Goal: Task Accomplishment & Management: Complete application form

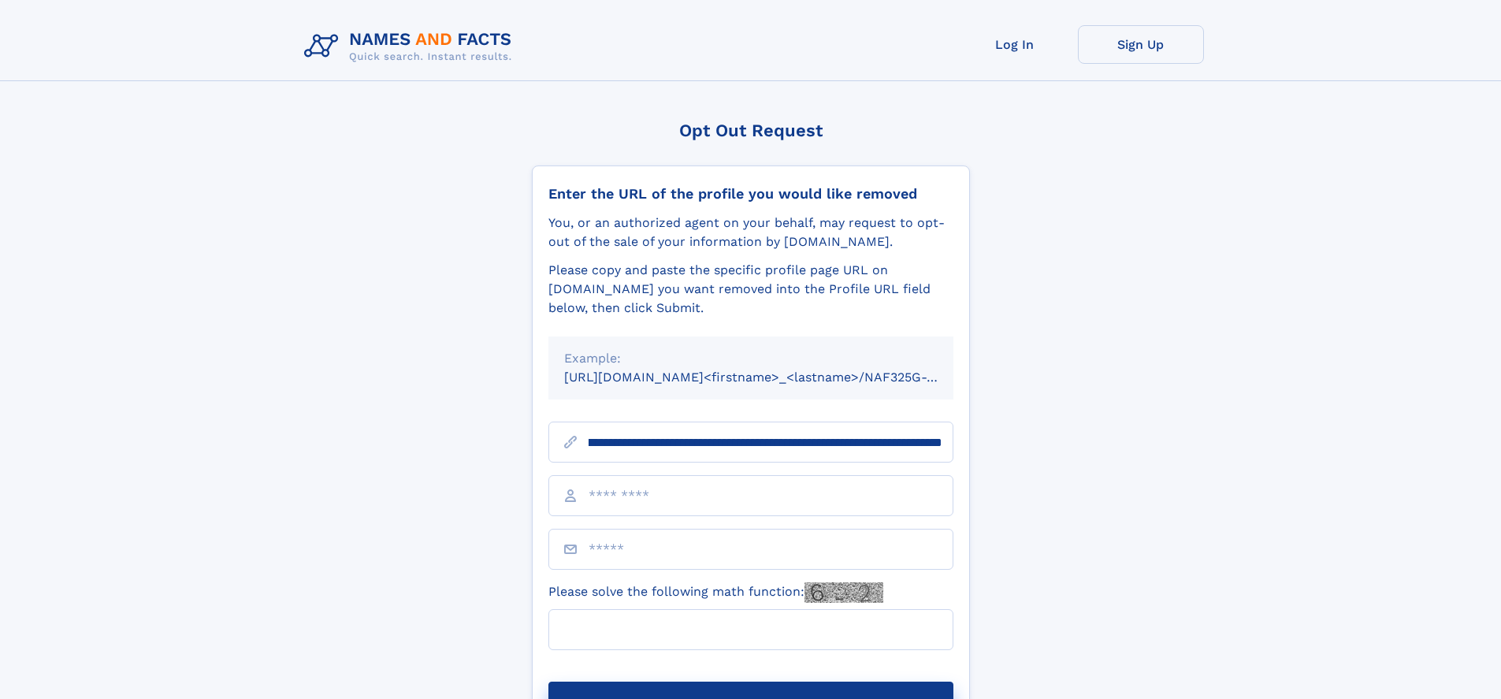
scroll to position [0, 170]
type input "**********"
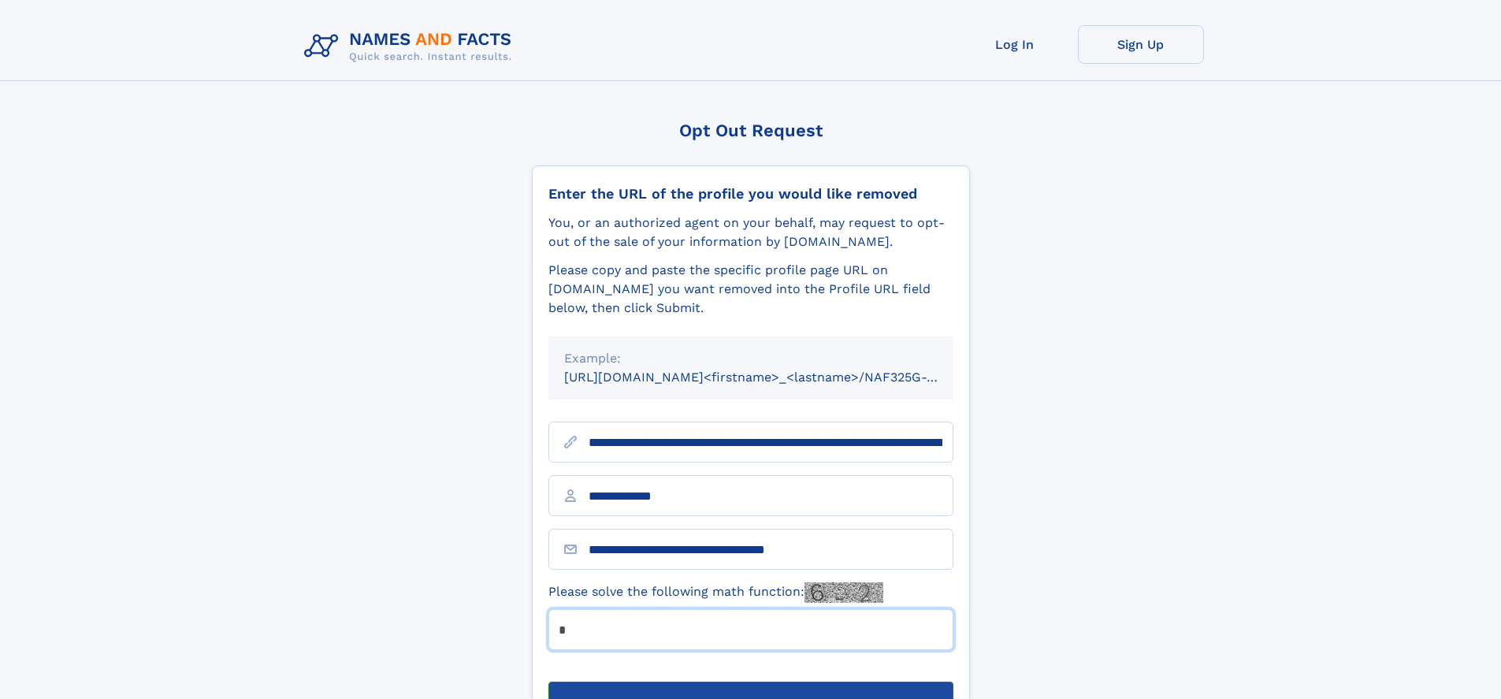
type input "*"
click at [750, 681] on button "Submit Opt Out Request" at bounding box center [750, 706] width 405 height 50
